Goal: Task Accomplishment & Management: Manage account settings

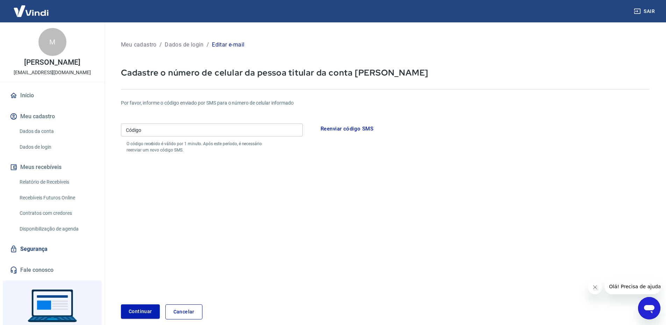
click at [192, 180] on form "Por favor, informe o código enviado por SMS para o número de celular informado …" at bounding box center [385, 205] width 528 height 228
click at [331, 177] on form "Por favor, informe o código enviado por SMS para o número de celular informado …" at bounding box center [385, 205] width 528 height 228
click at [357, 130] on button "Reenviar código SMS" at bounding box center [347, 128] width 60 height 15
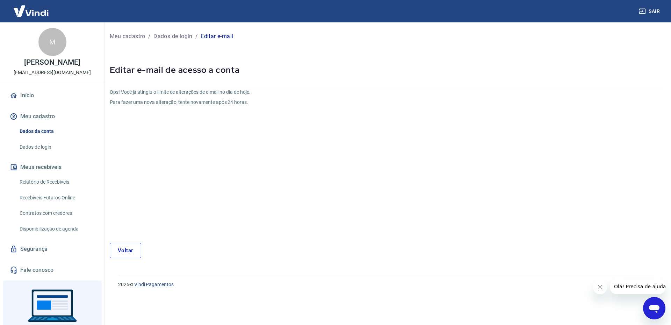
click at [128, 247] on link "Voltar" at bounding box center [125, 250] width 31 height 15
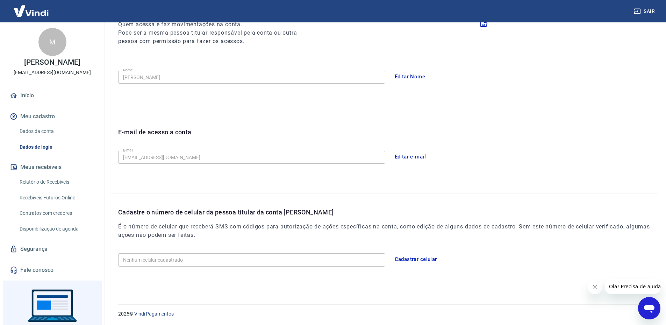
scroll to position [99, 0]
click at [423, 258] on button "Cadastrar celular" at bounding box center [416, 258] width 50 height 15
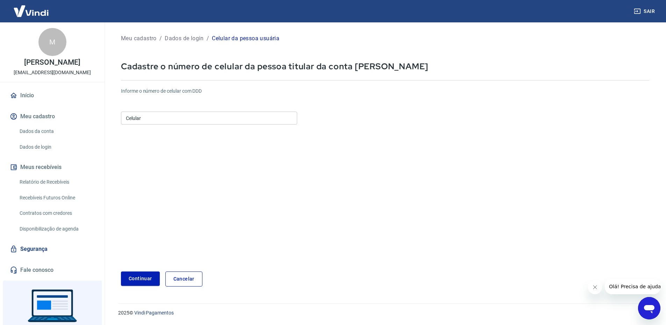
scroll to position [6, 0]
click at [213, 122] on input "Celular" at bounding box center [209, 118] width 176 height 13
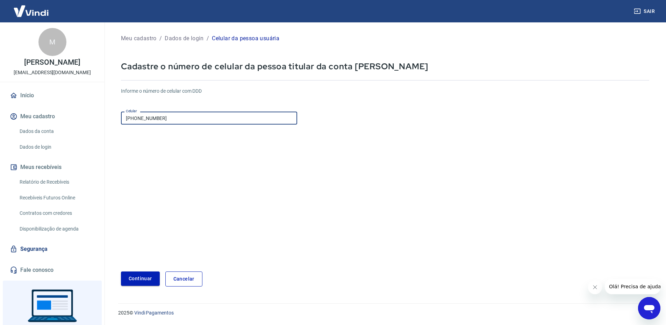
click at [134, 276] on button "Continuar" at bounding box center [140, 278] width 39 height 14
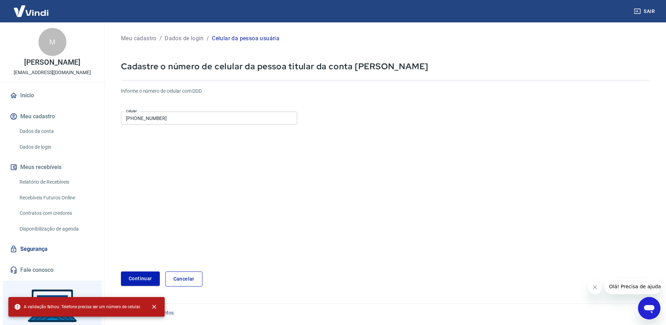
click at [136, 118] on input "[PHONE_NUMBER]" at bounding box center [209, 118] width 176 height 13
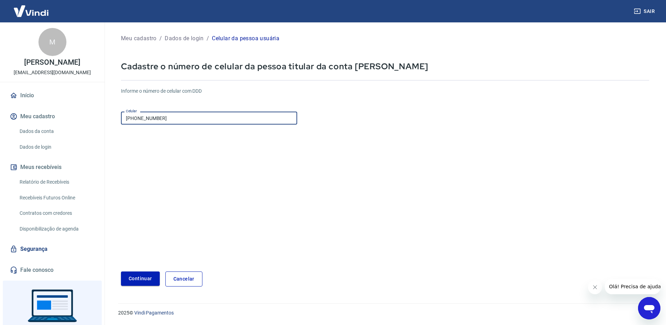
type input "[PHONE_NUMBER]"
click at [144, 280] on button "Continuar" at bounding box center [140, 278] width 39 height 14
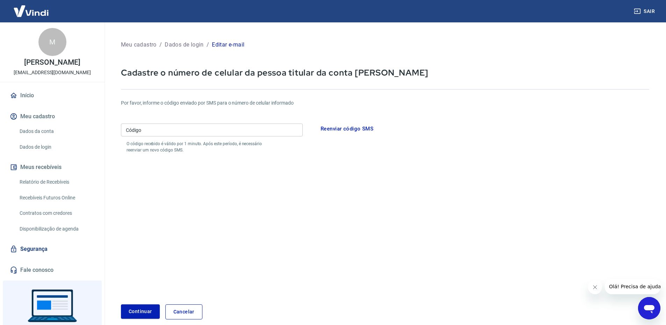
click at [193, 143] on p "O código recebido é válido por 1 minuto. Após este período, é necessário reenvi…" at bounding box center [201, 147] width 148 height 13
click at [359, 124] on button "Reenviar código SMS" at bounding box center [347, 128] width 60 height 15
